Goal: Task Accomplishment & Management: Use online tool/utility

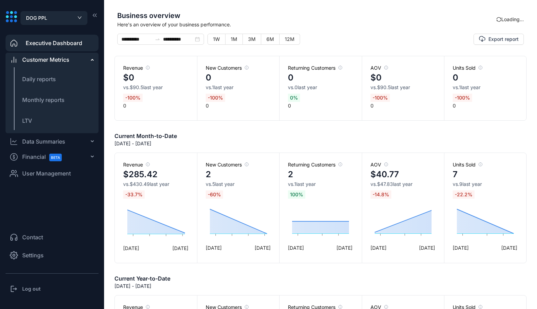
click at [54, 177] on span "User Management" at bounding box center [46, 173] width 49 height 8
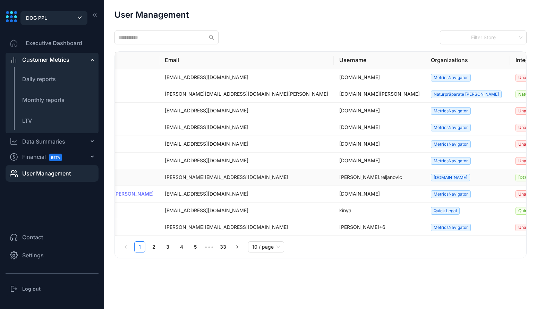
scroll to position [0, 117]
